Goal: Task Accomplishment & Management: Manage account settings

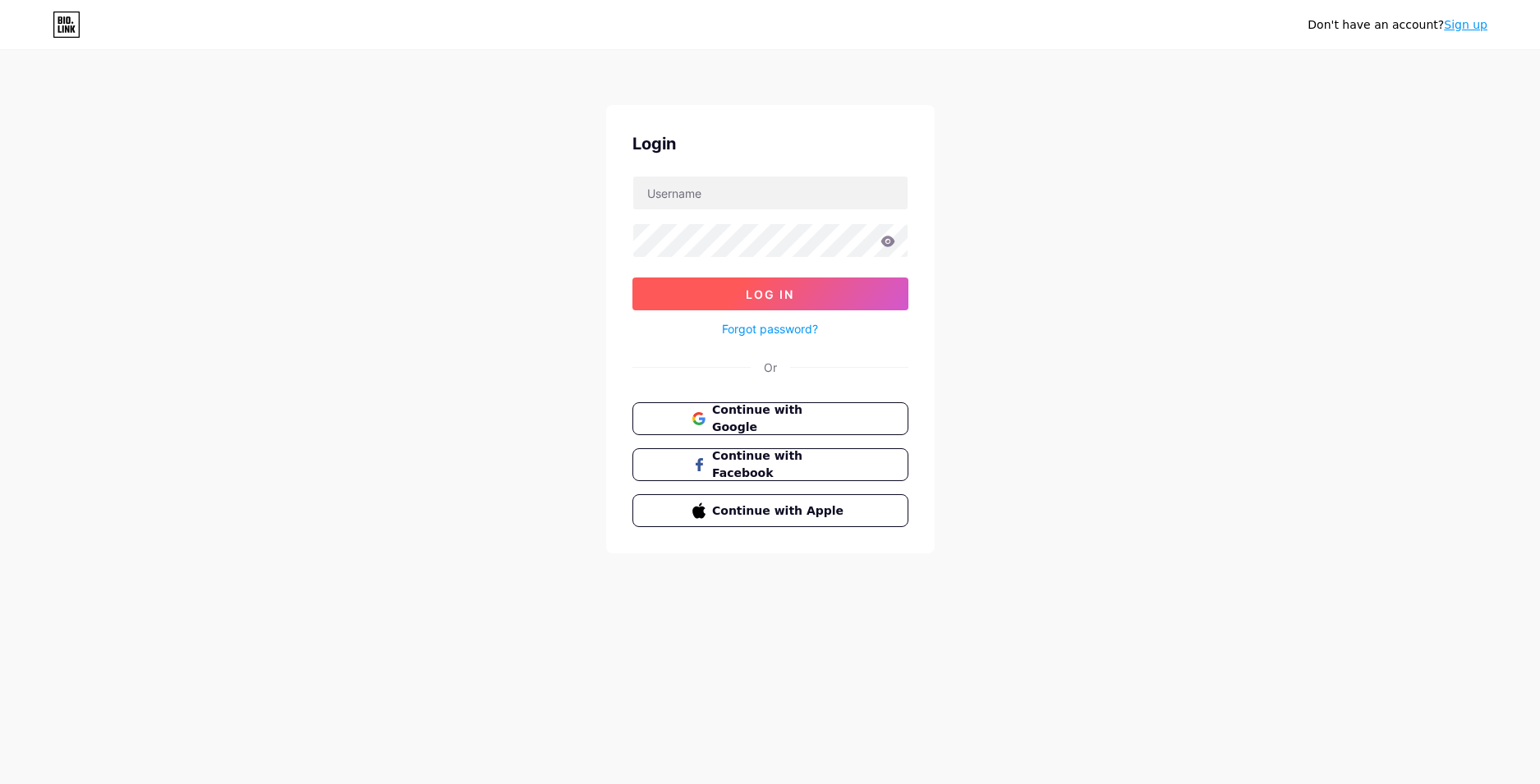
click at [738, 287] on button "Log In" at bounding box center [770, 293] width 276 height 32
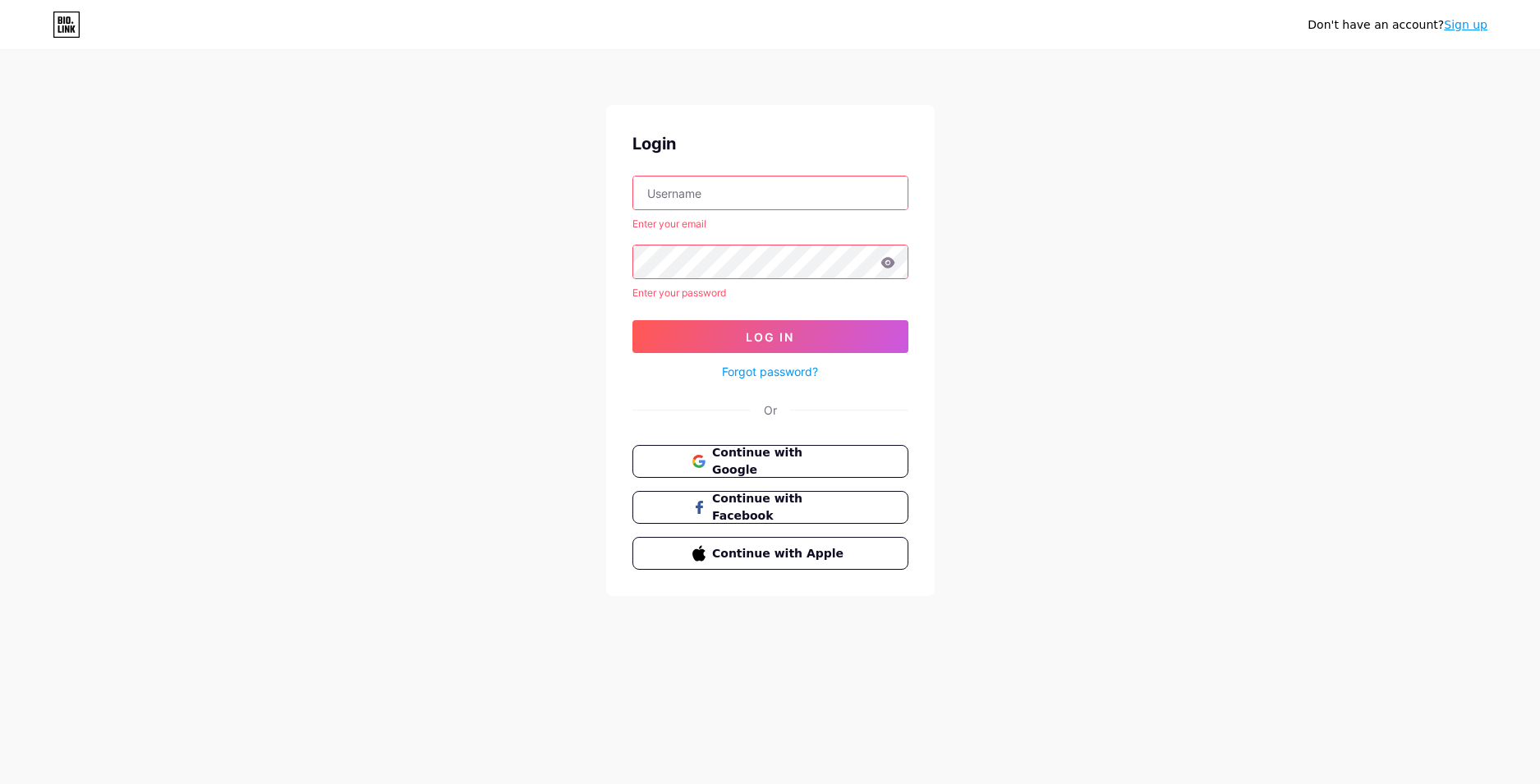
click at [738, 198] on input "text" at bounding box center [770, 192] width 274 height 32
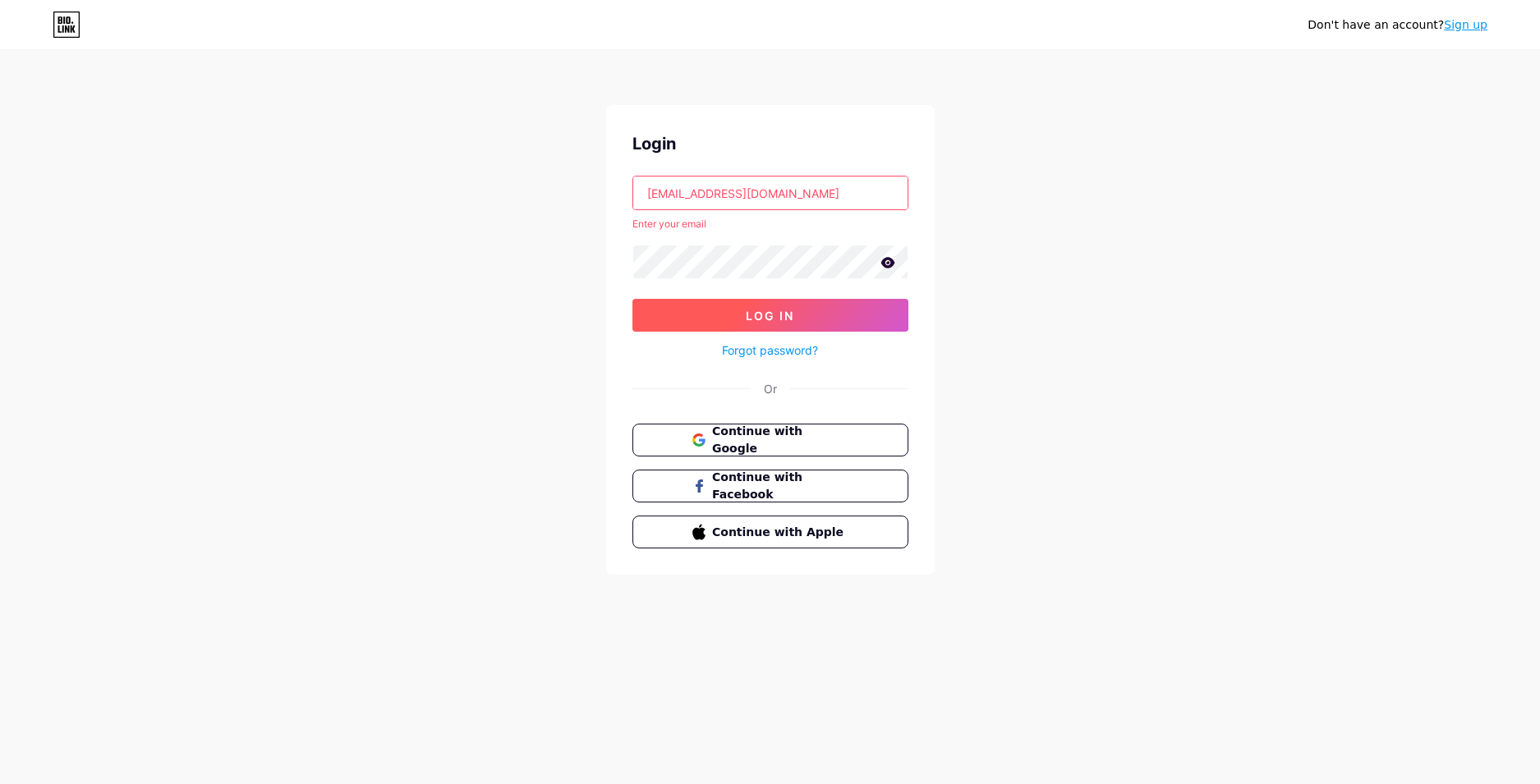
click at [748, 321] on span "Log In" at bounding box center [770, 315] width 48 height 14
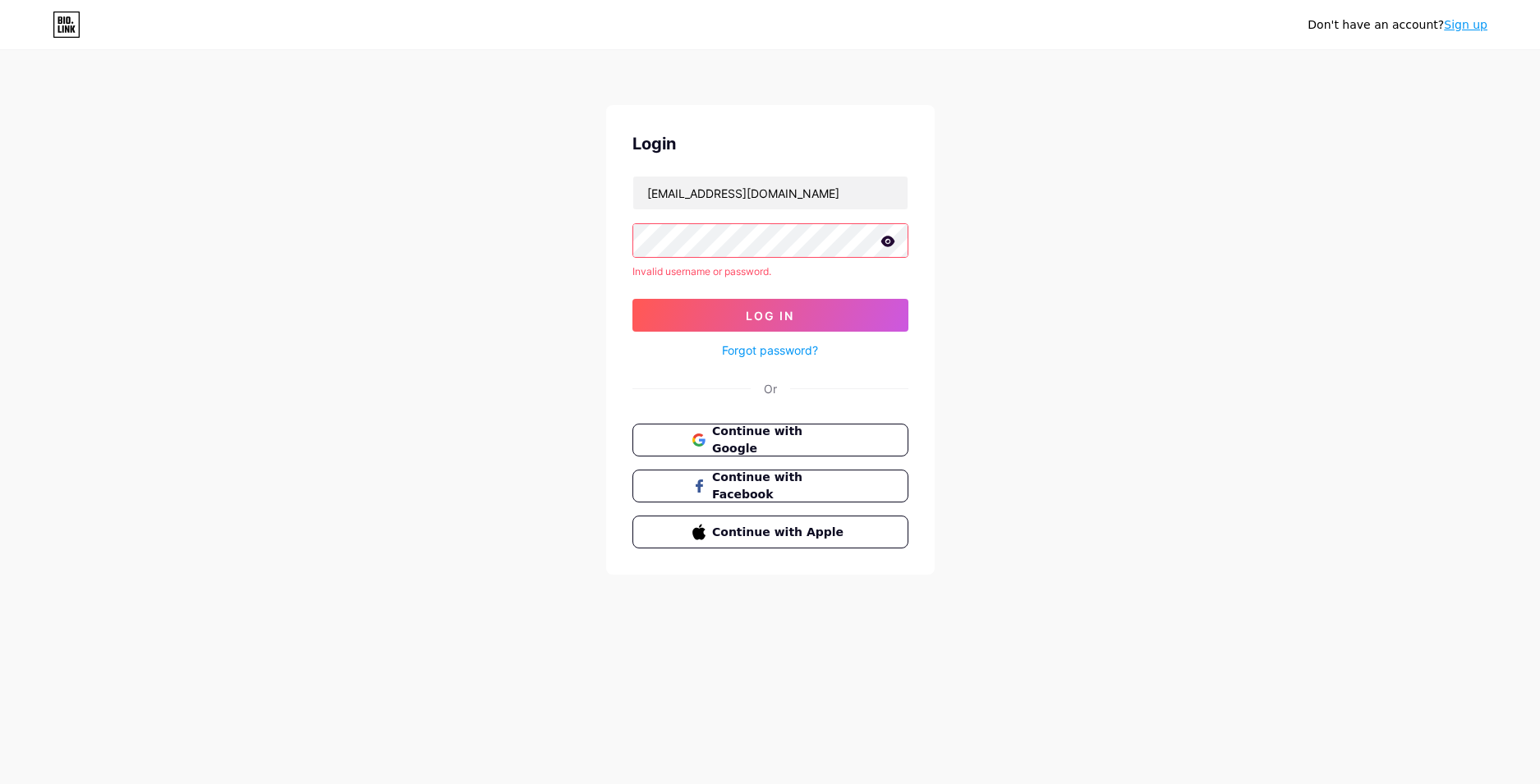
click at [889, 241] on icon at bounding box center [887, 241] width 14 height 11
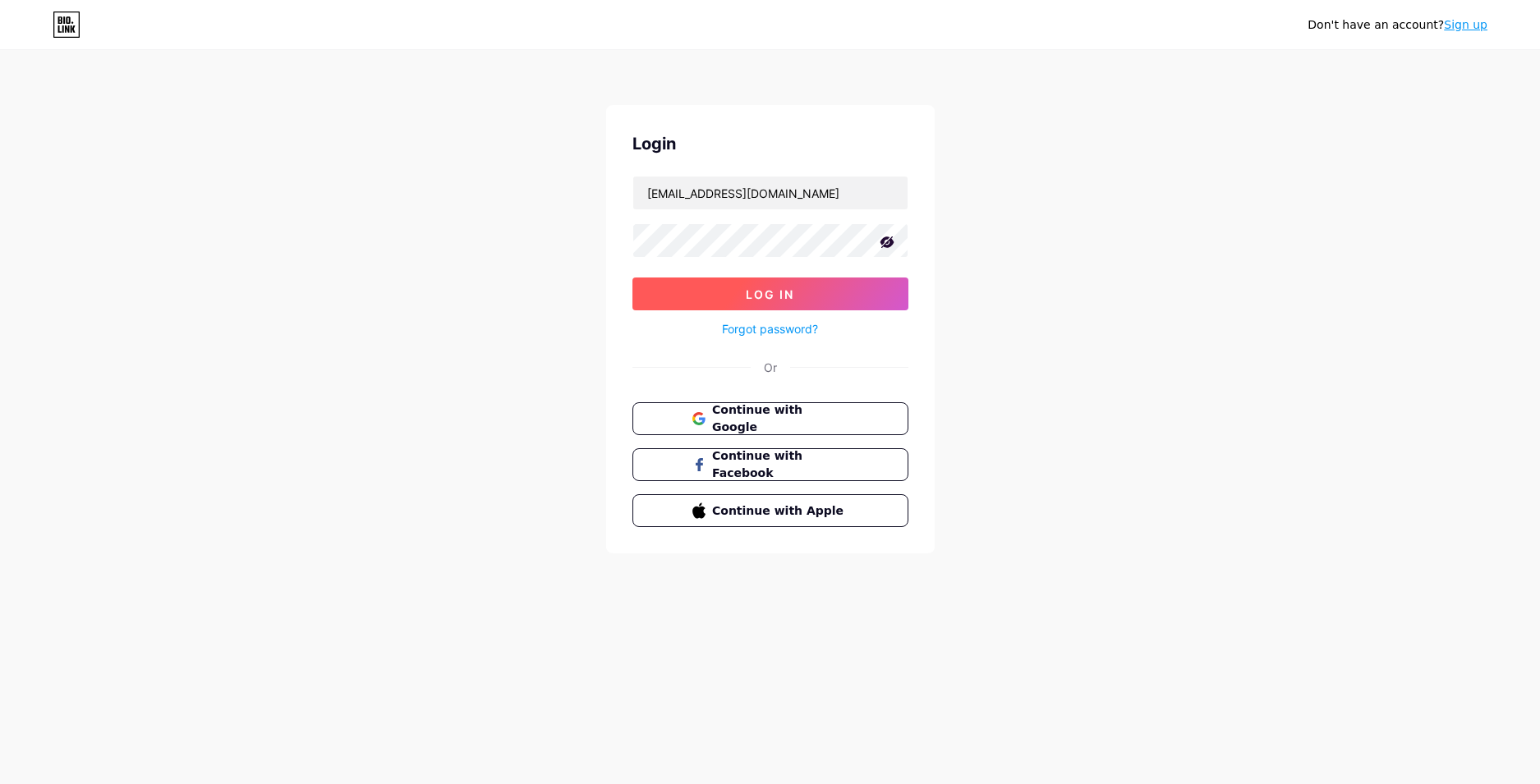
click at [780, 284] on button "Log In" at bounding box center [770, 293] width 276 height 32
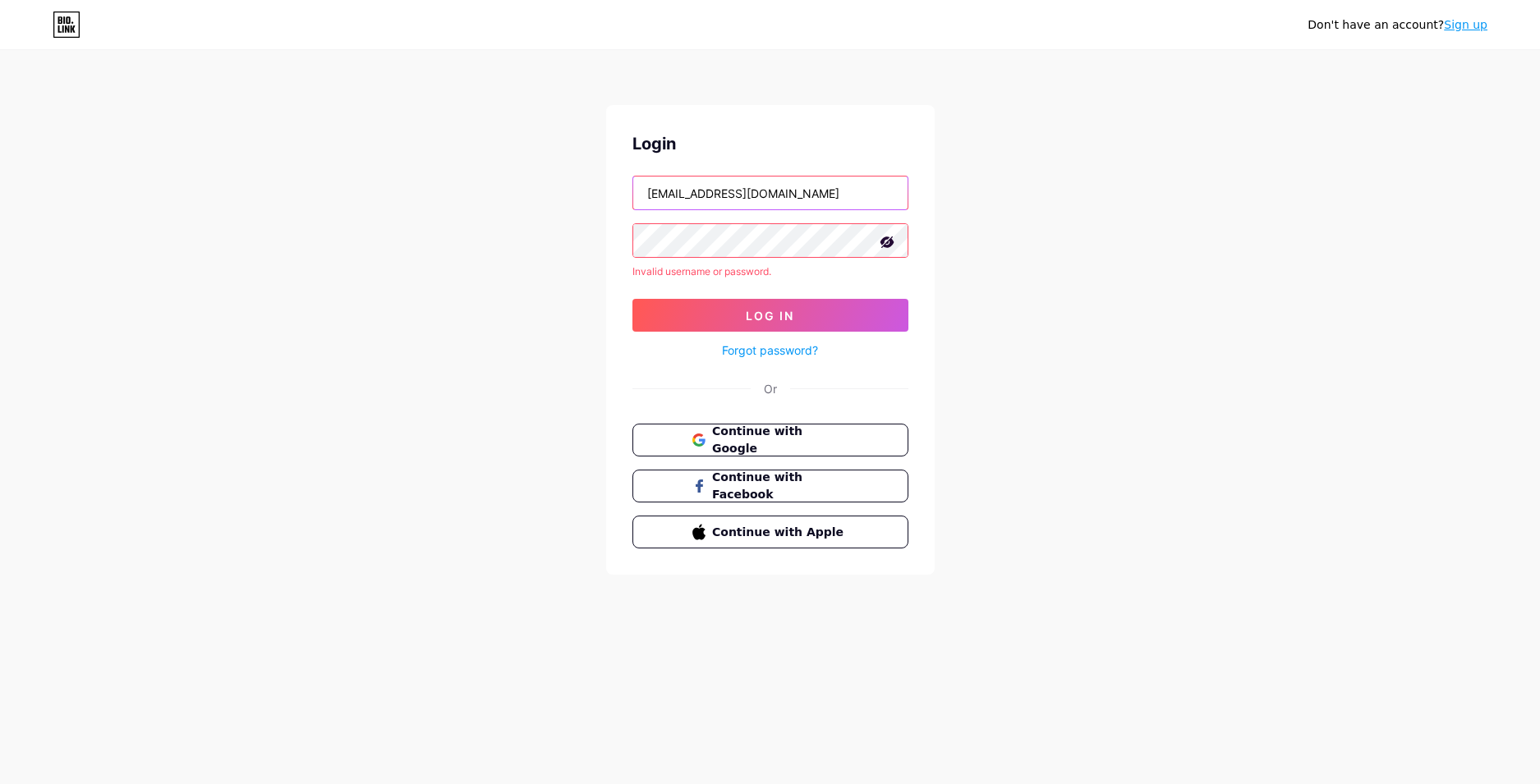
drag, startPoint x: 833, startPoint y: 202, endPoint x: 795, endPoint y: 207, distance: 38.3
click at [795, 207] on input "[EMAIL_ADDRESS][DOMAIN_NAME]" at bounding box center [770, 192] width 274 height 32
type input "[EMAIL_ADDRESS][DOMAIN_NAME]"
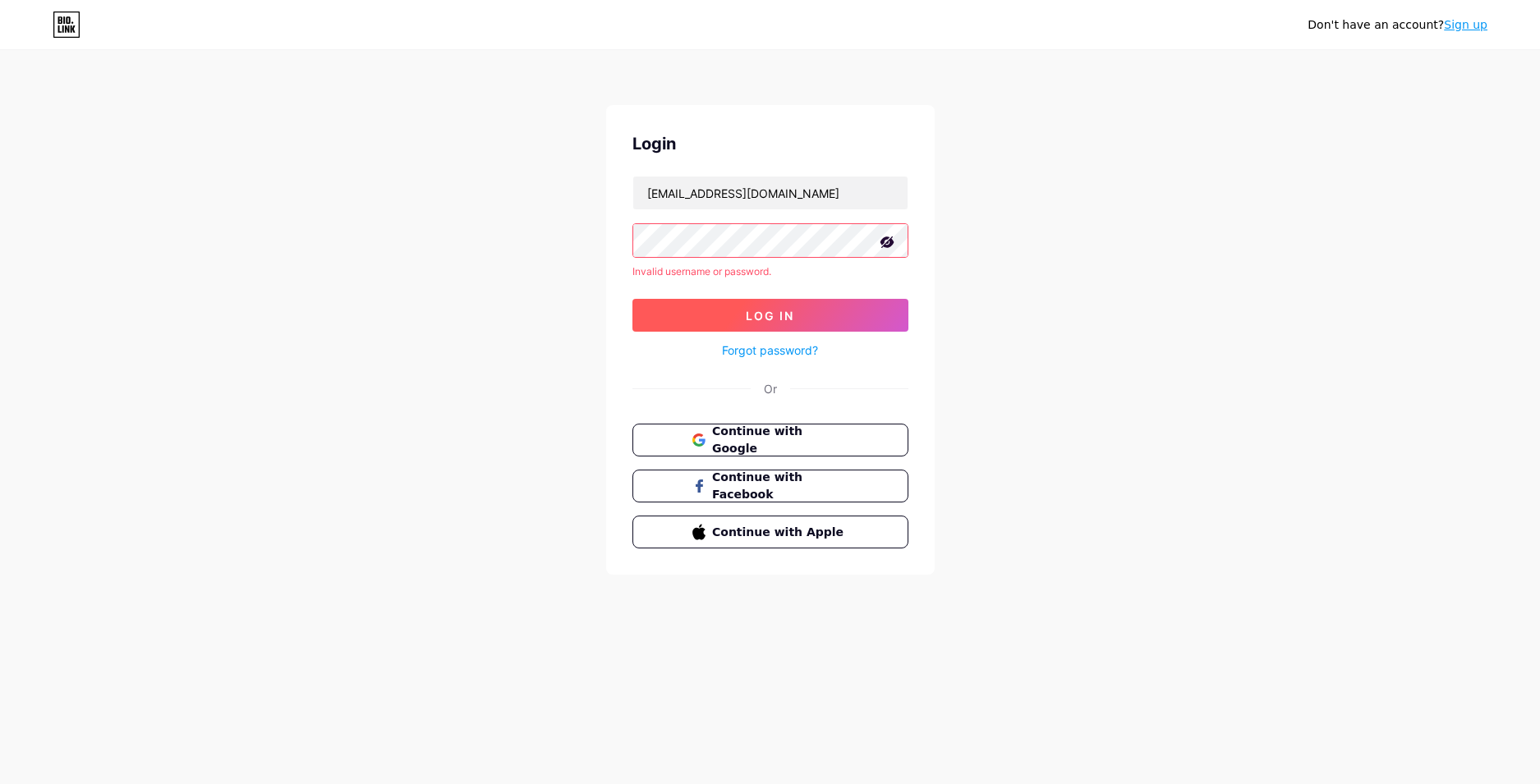
click at [778, 303] on button "Log In" at bounding box center [770, 314] width 276 height 32
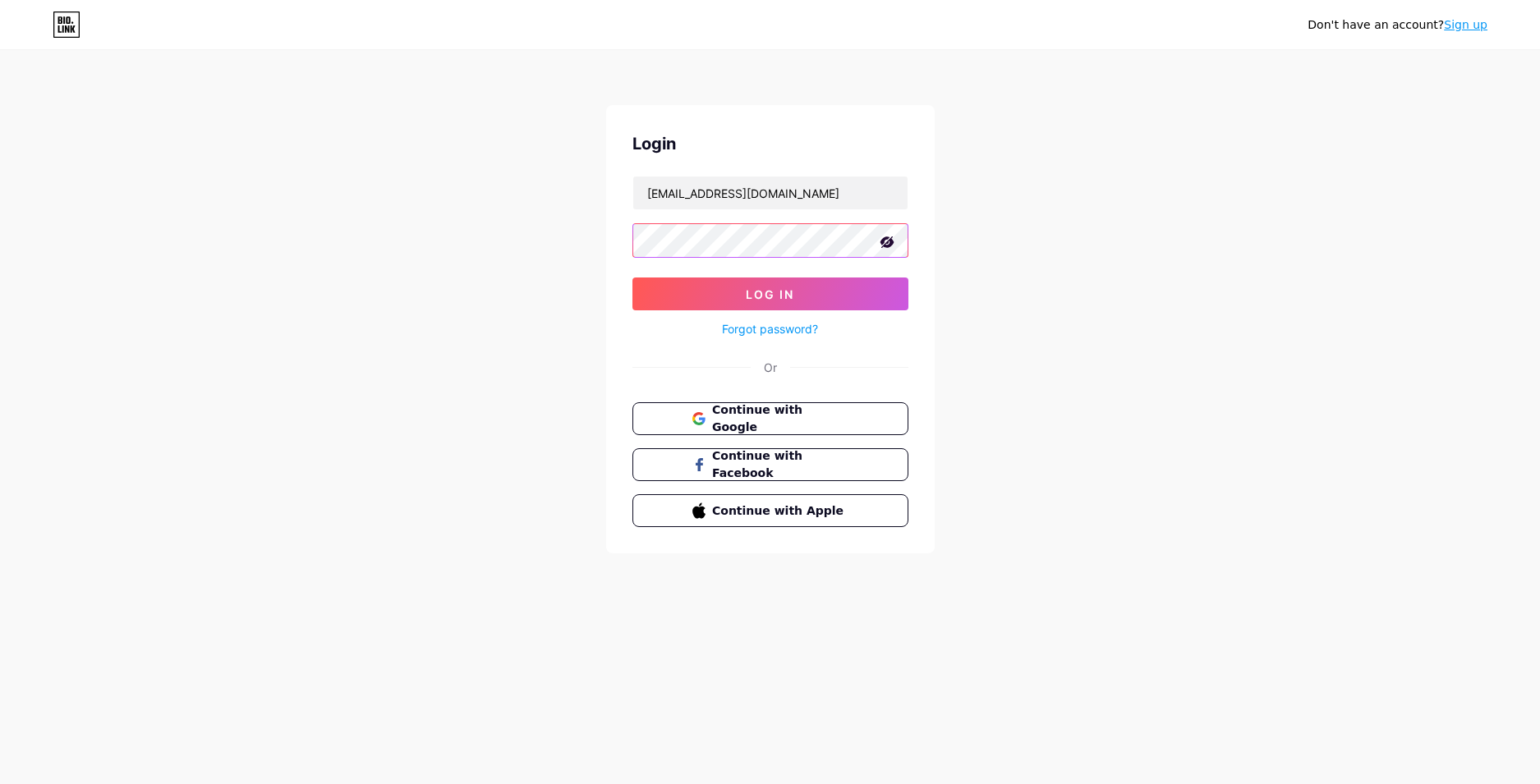
click at [632, 277] on button "Log In" at bounding box center [770, 293] width 276 height 32
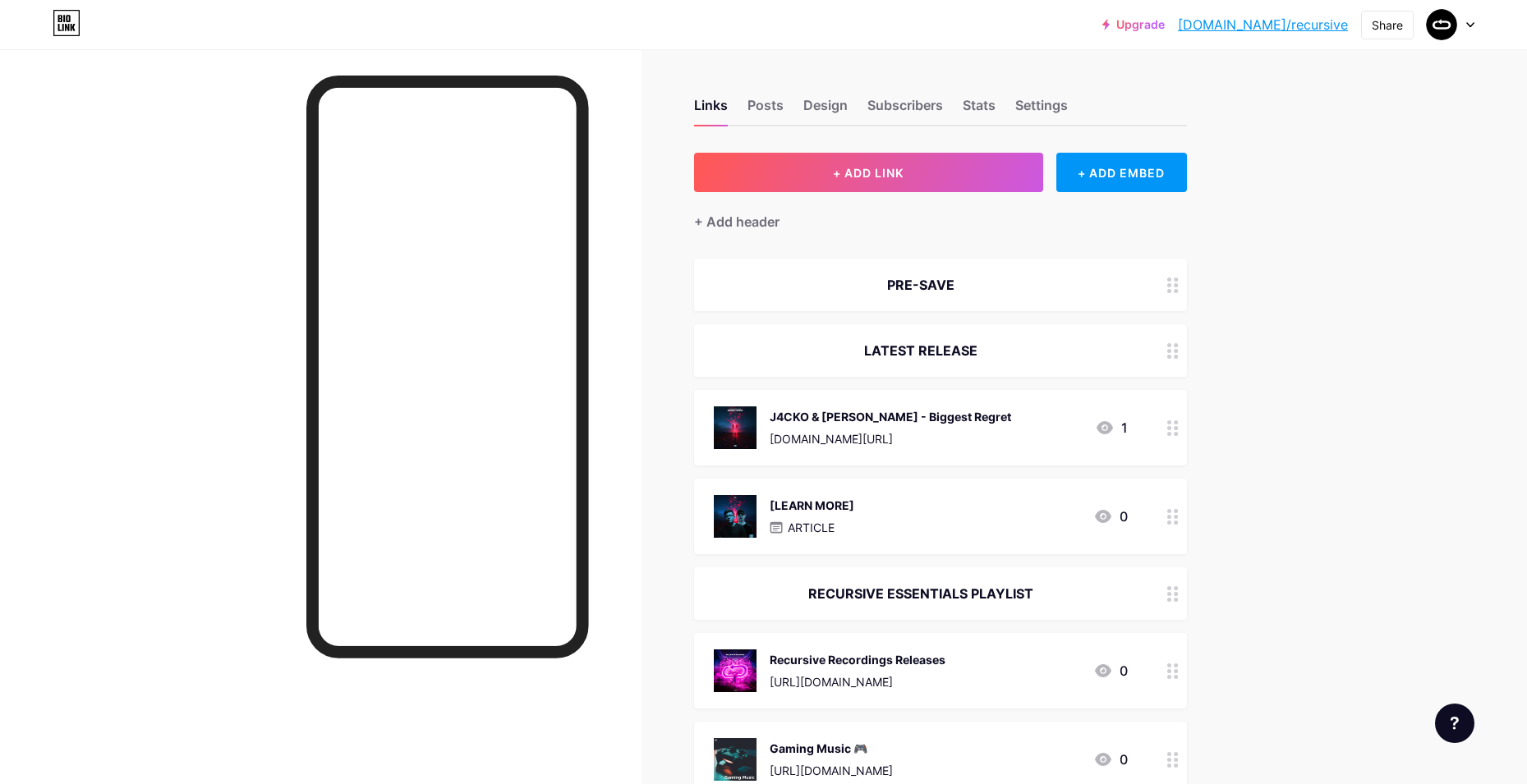
click at [925, 500] on div "[LEARN MORE] ARTICLE 0" at bounding box center [921, 516] width 414 height 43
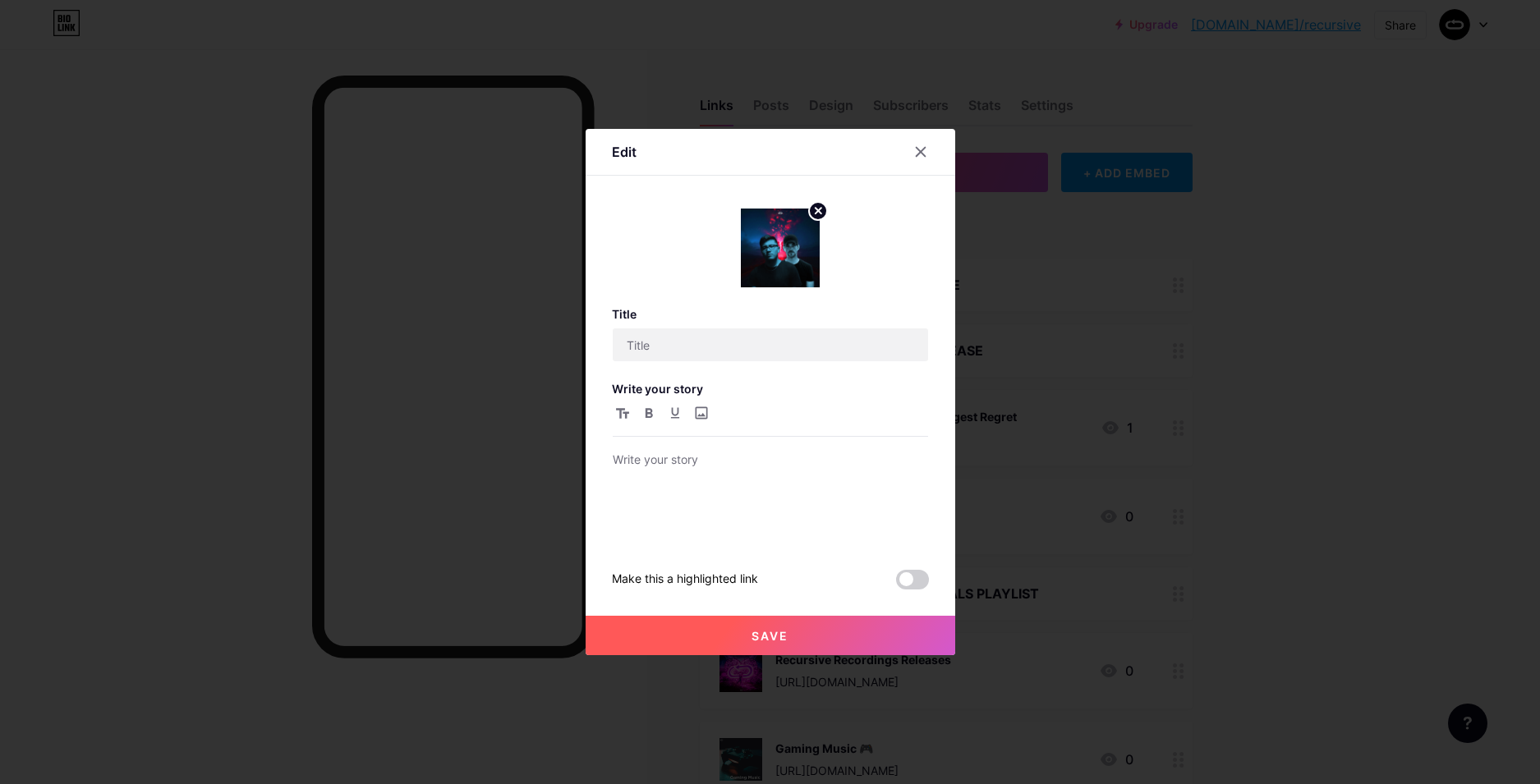
type input "[LEARN MORE]"
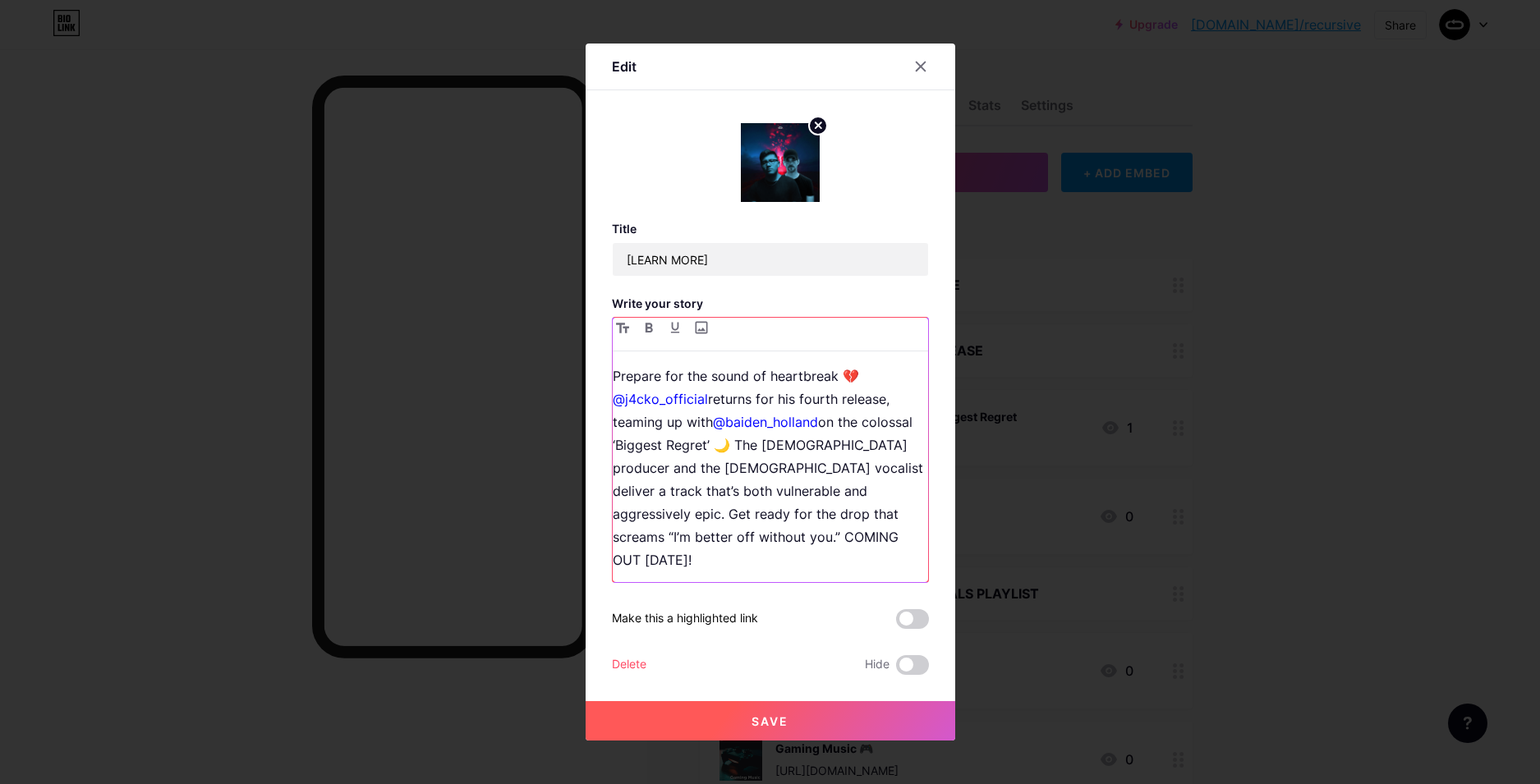
click at [664, 551] on p "Prepare for the sound of heartbreak 💔 @j4cko_official returns for his fourth re…" at bounding box center [770, 467] width 315 height 207
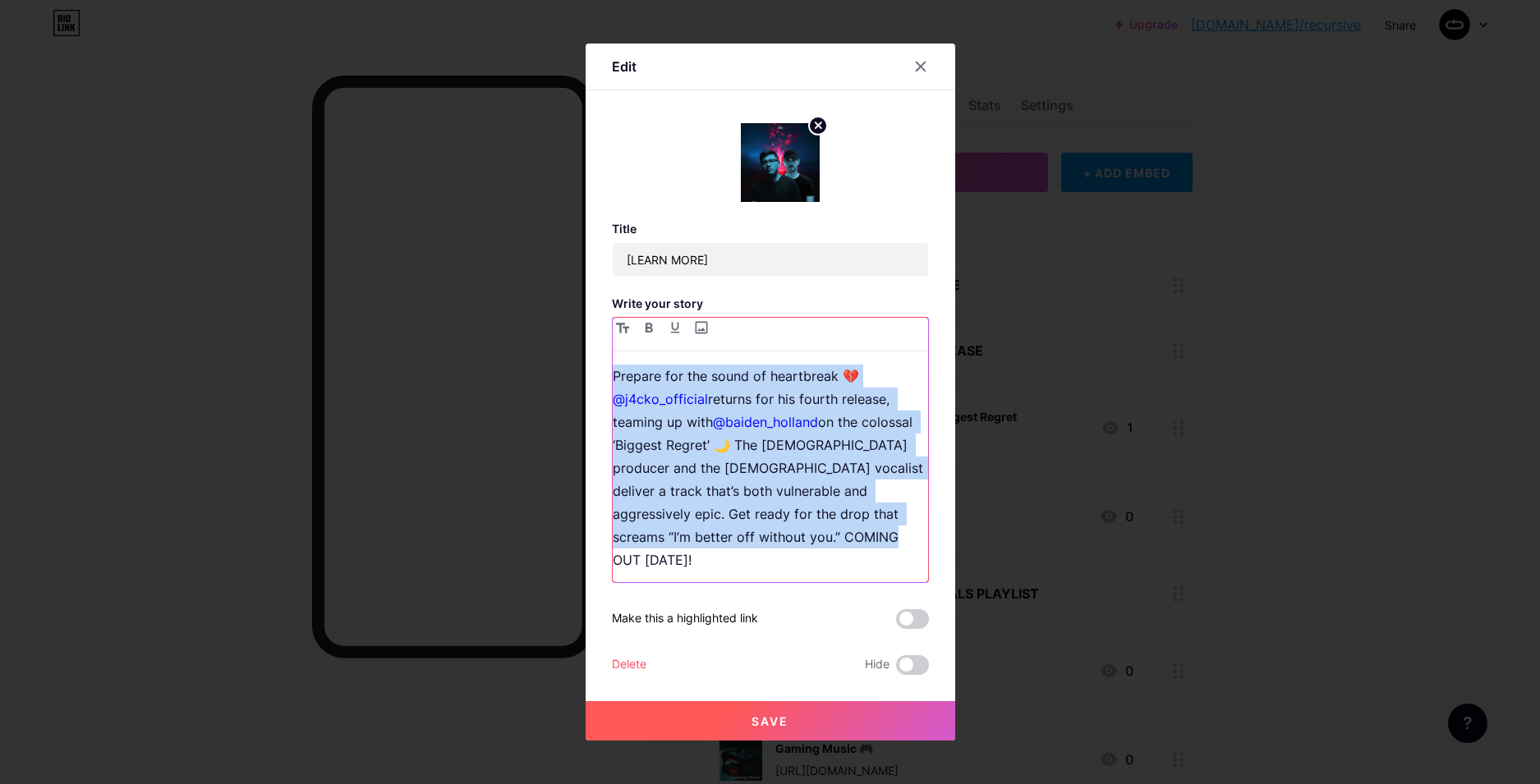
click at [664, 551] on p "Prepare for the sound of heartbreak 💔 @j4cko_official returns for his fourth re…" at bounding box center [770, 467] width 315 height 207
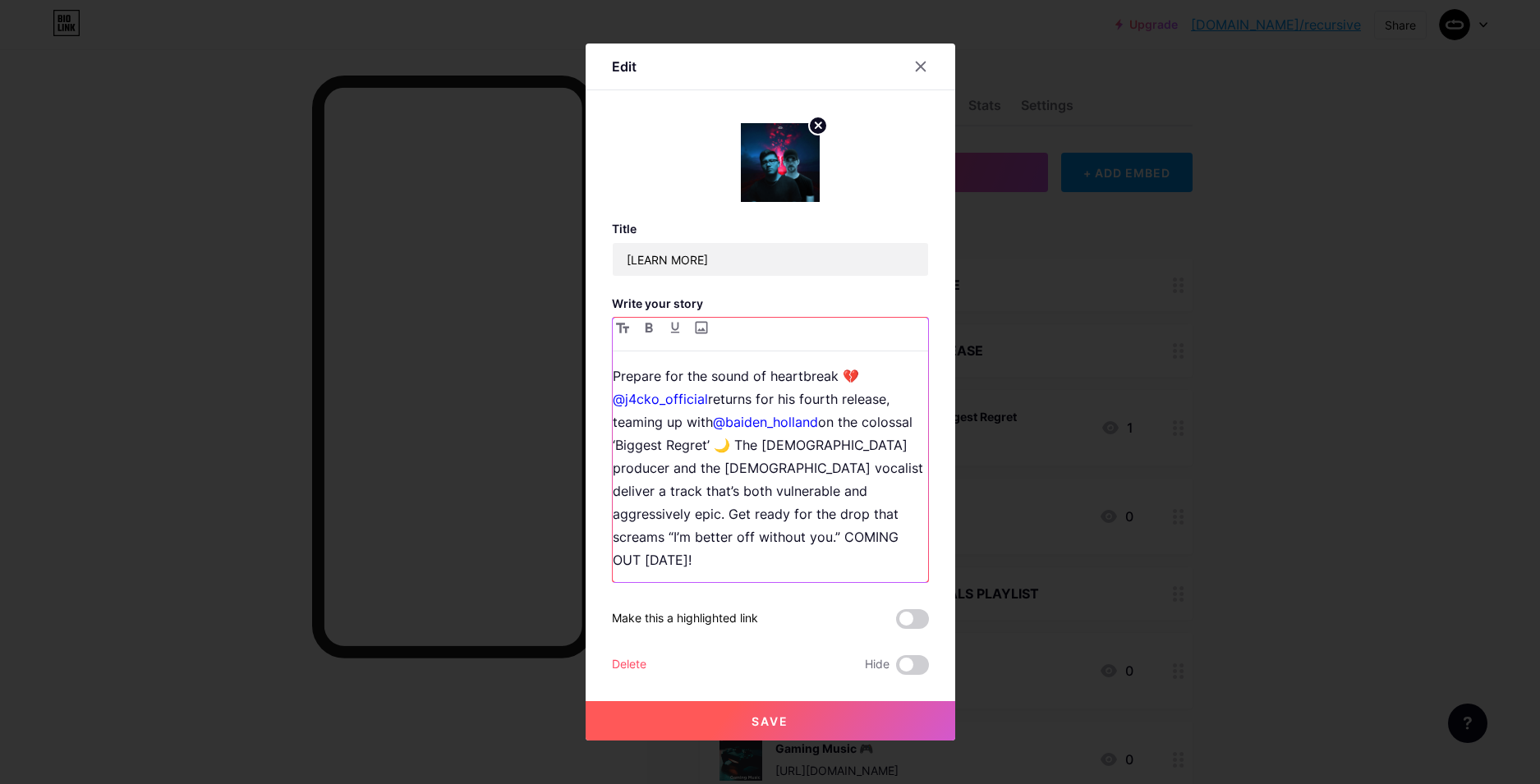
click at [784, 556] on p "Prepare for the sound of heartbreak 💔 @j4cko_official returns for his fourth re…" at bounding box center [770, 467] width 315 height 207
drag, startPoint x: 802, startPoint y: 548, endPoint x: 611, endPoint y: 550, distance: 191.0
click at [612, 550] on div "Prepare for the sound of heartbreak 💔 @j4cko_official returns for his fourth re…" at bounding box center [770, 449] width 317 height 266
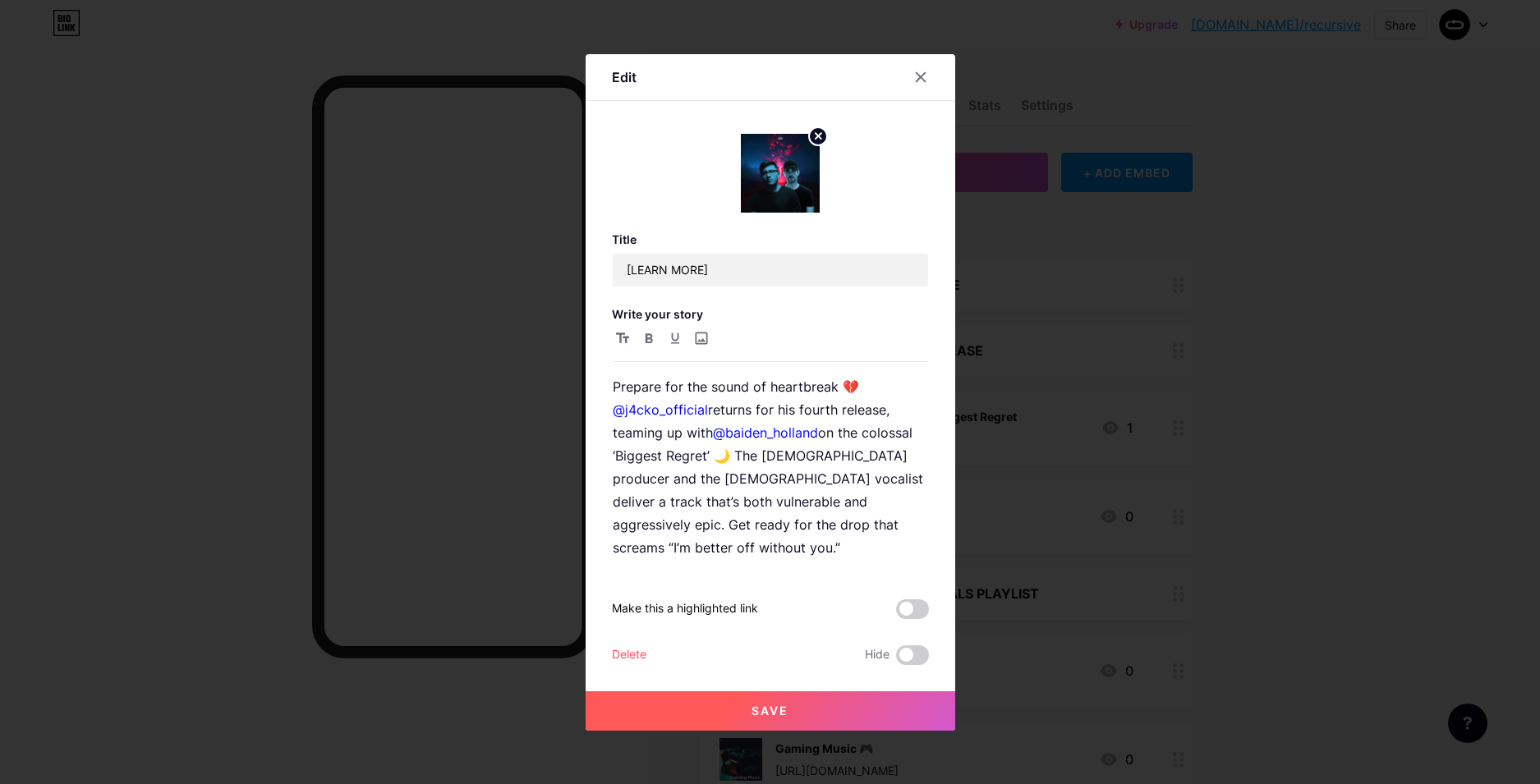
click at [794, 698] on button "Save" at bounding box center [770, 711] width 370 height 40
